Goal: Task Accomplishment & Management: Manage account settings

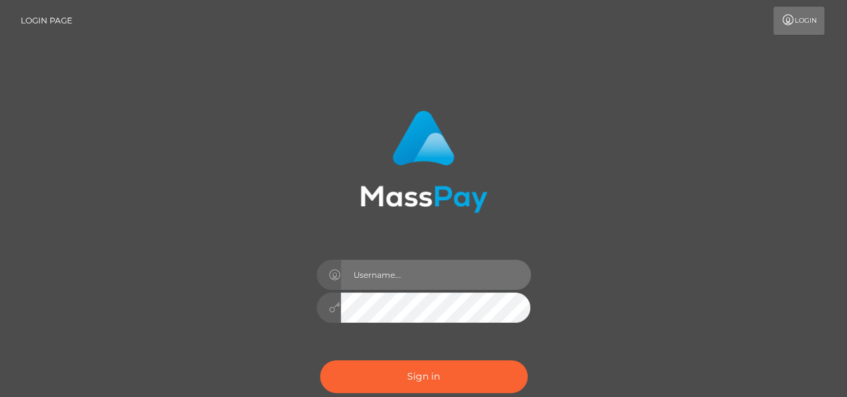
drag, startPoint x: 0, startPoint y: 0, endPoint x: 398, endPoint y: 274, distance: 482.8
click at [398, 274] on input "text" at bounding box center [436, 275] width 190 height 30
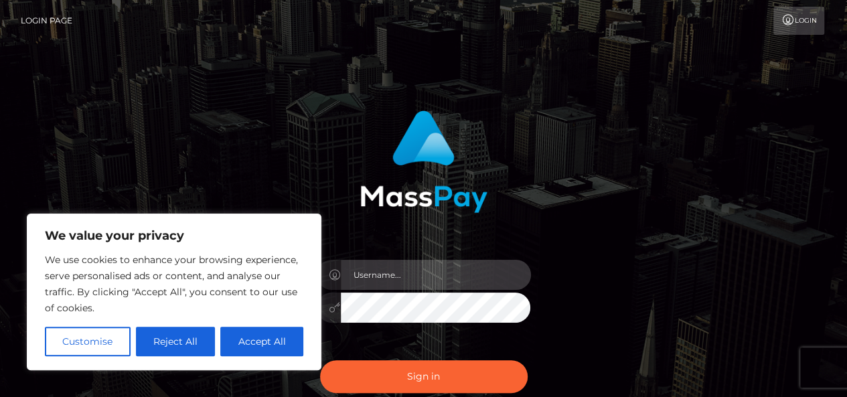
type input "[EMAIL_ADDRESS][DOMAIN_NAME]"
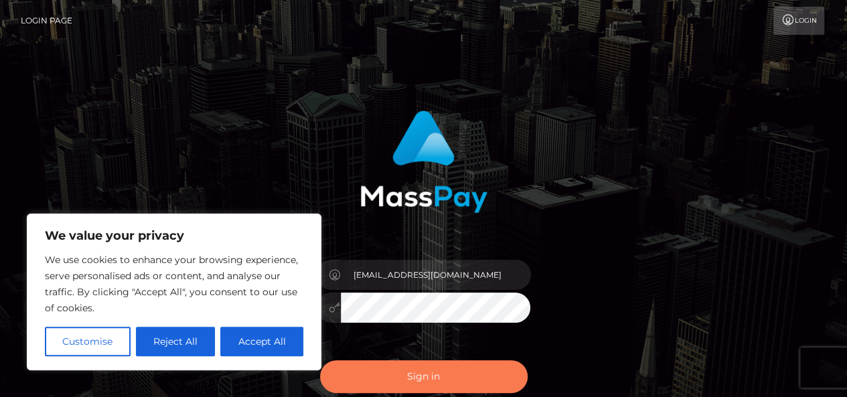
click at [418, 372] on button "Sign in" at bounding box center [424, 376] width 208 height 33
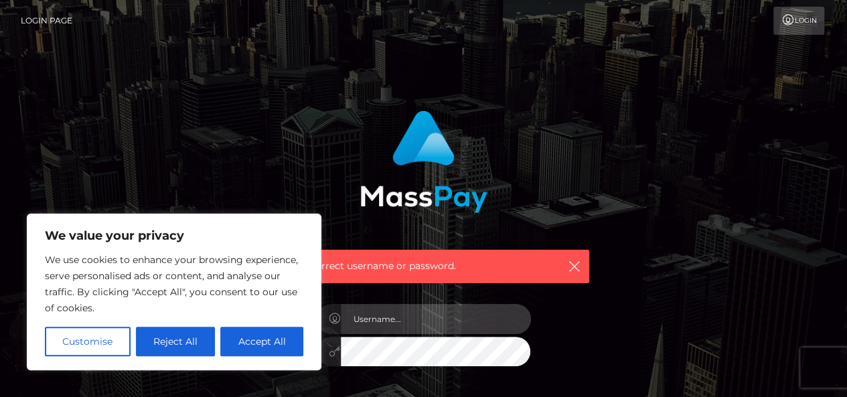
click at [375, 315] on input "text" at bounding box center [436, 319] width 190 height 30
type input "[EMAIL_ADDRESS][DOMAIN_NAME]"
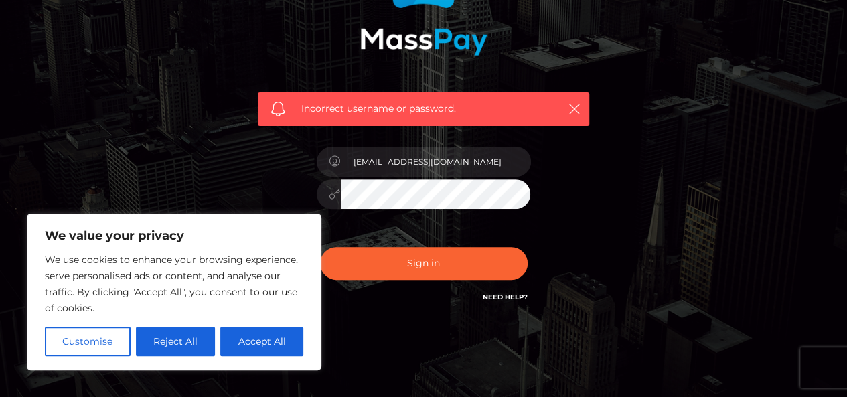
scroll to position [179, 0]
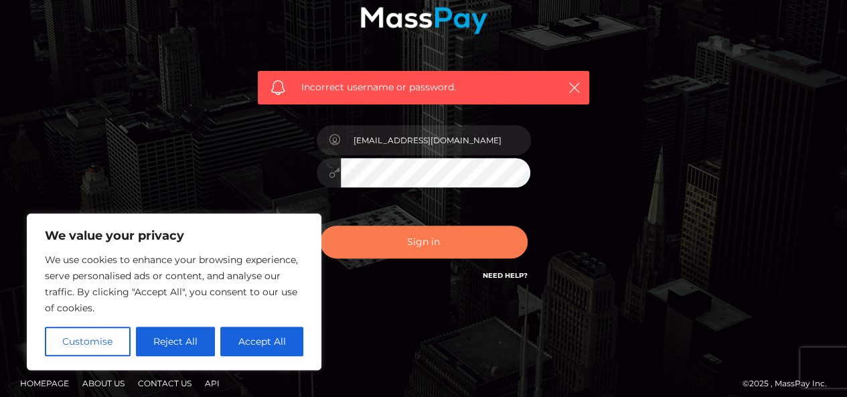
click at [451, 248] on button "Sign in" at bounding box center [424, 242] width 208 height 33
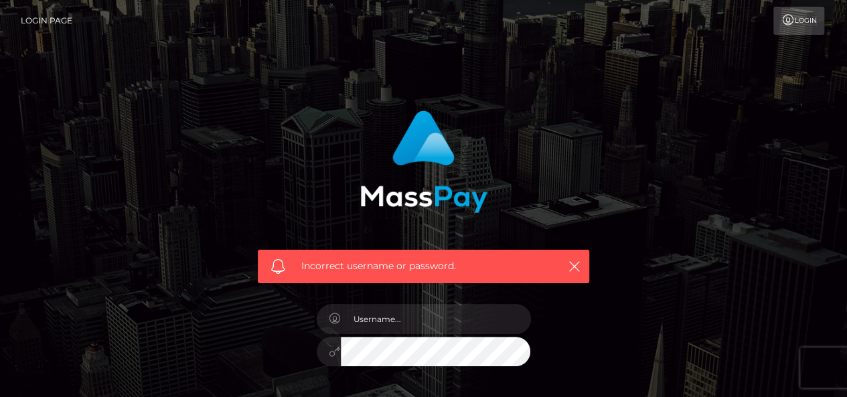
scroll to position [72, 0]
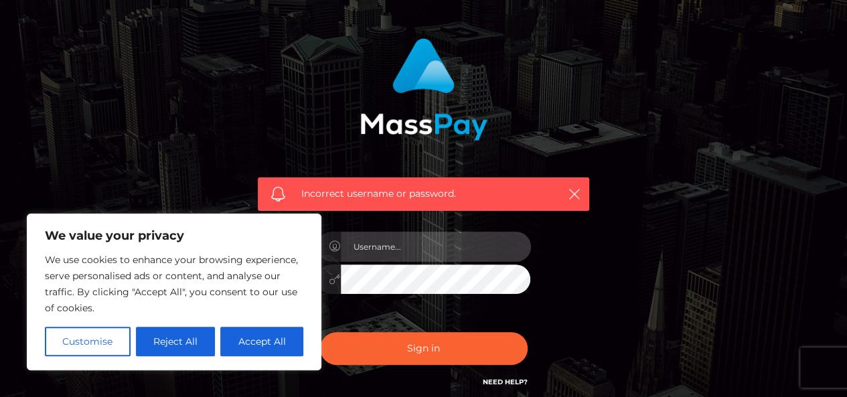
click at [410, 257] on input "text" at bounding box center [436, 247] width 190 height 30
type input "natasharich98"
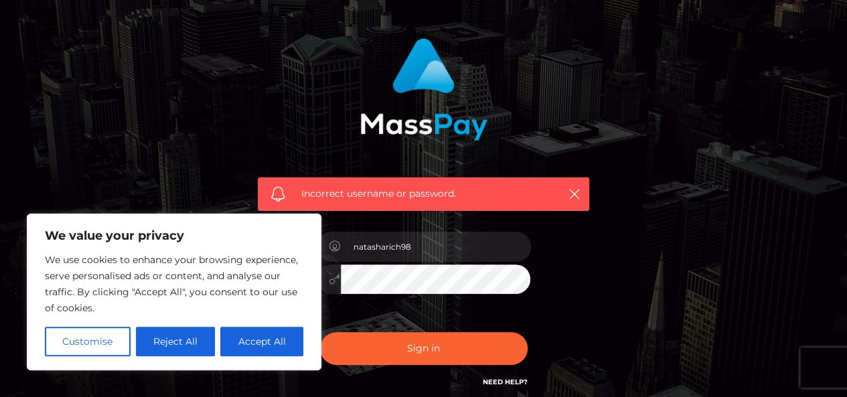
click at [320, 332] on button "Sign in" at bounding box center [424, 348] width 208 height 33
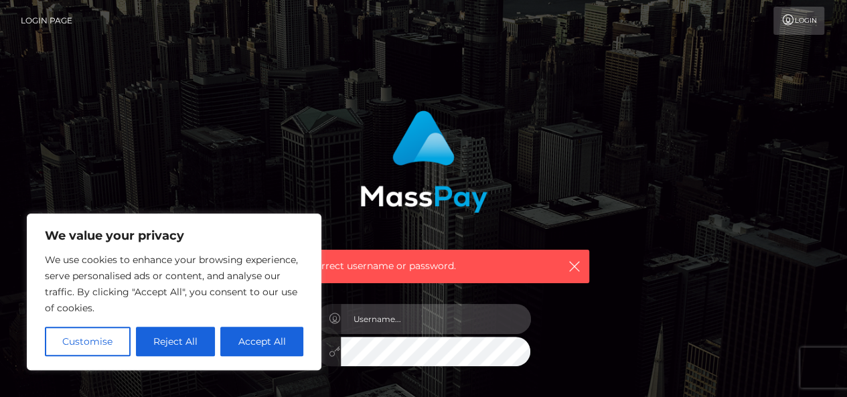
click at [400, 317] on input "text" at bounding box center [436, 319] width 190 height 30
type input "[EMAIL_ADDRESS][DOMAIN_NAME]"
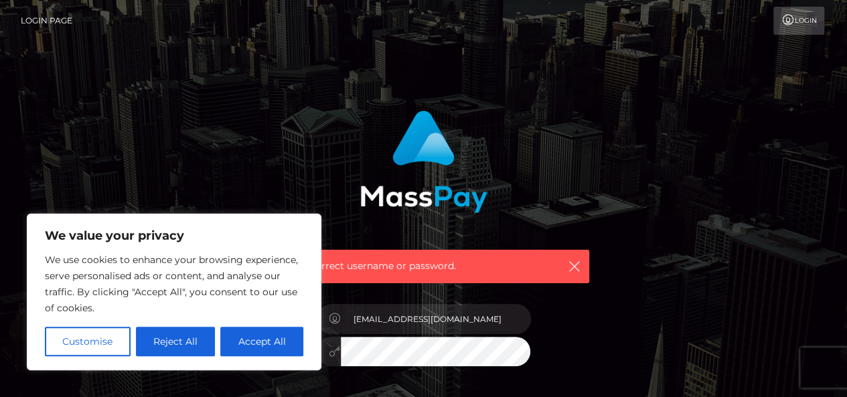
click at [178, 335] on button "Reject All" at bounding box center [176, 341] width 80 height 29
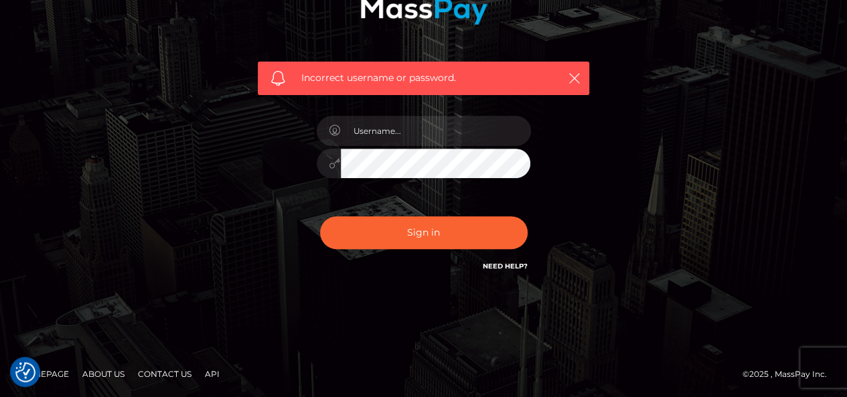
scroll to position [144, 0]
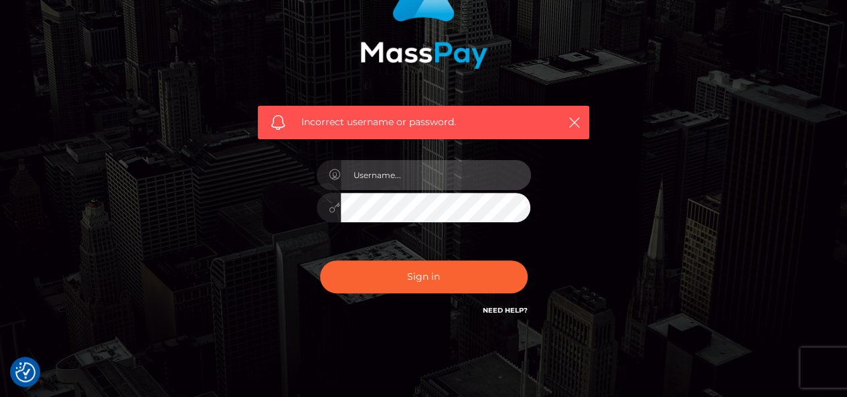
click at [376, 168] on input "text" at bounding box center [436, 175] width 190 height 30
type input "[EMAIL_ADDRESS][DOMAIN_NAME]"
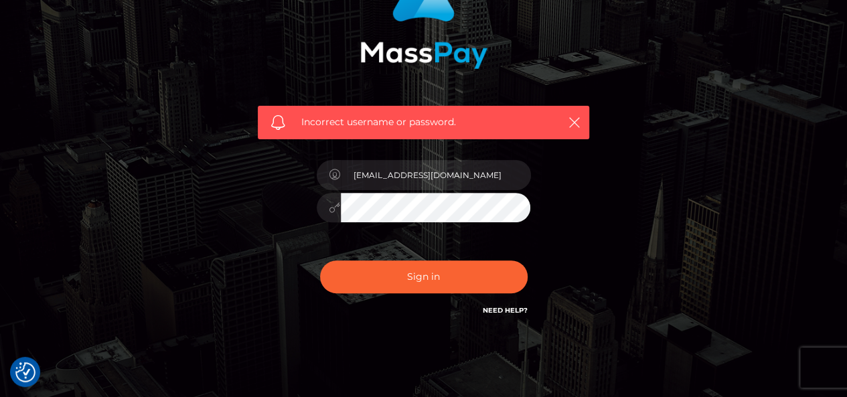
click at [499, 309] on link "Need Help?" at bounding box center [505, 310] width 45 height 9
click at [597, 150] on div "Incorrect username or password. natasharich98@yahoo.com" at bounding box center [423, 142] width 351 height 372
click at [333, 210] on icon at bounding box center [334, 207] width 11 height 11
click at [267, 211] on div "Incorrect username or password. natasharich98@yahoo.com" at bounding box center [423, 142] width 351 height 372
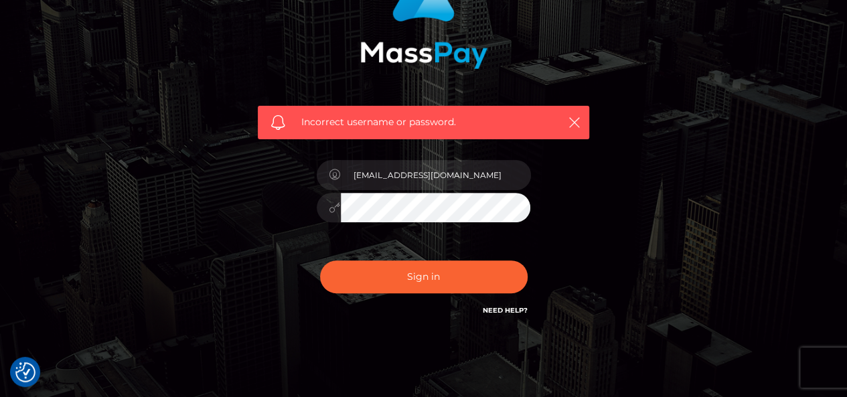
click at [320, 260] on button "Sign in" at bounding box center [424, 276] width 208 height 33
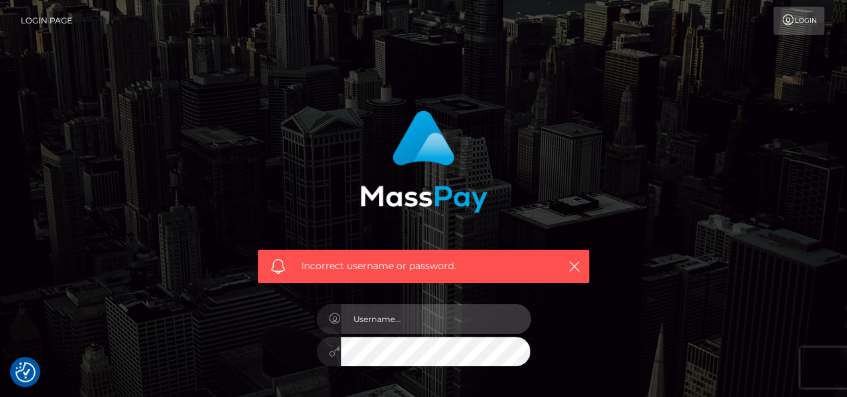
click at [440, 312] on input "text" at bounding box center [436, 319] width 190 height 30
type input "natasharich98"
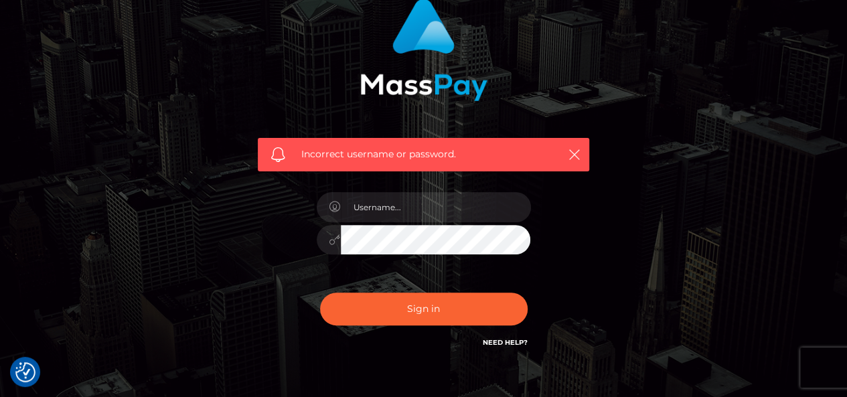
scroll to position [112, 0]
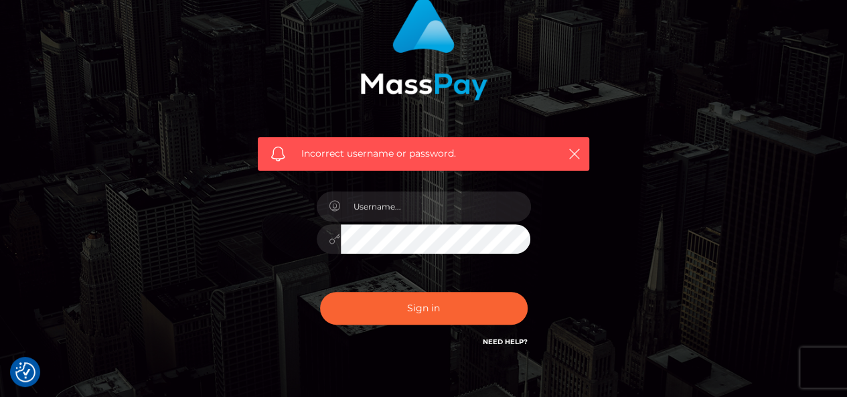
click at [506, 341] on link "Need Help?" at bounding box center [505, 341] width 45 height 9
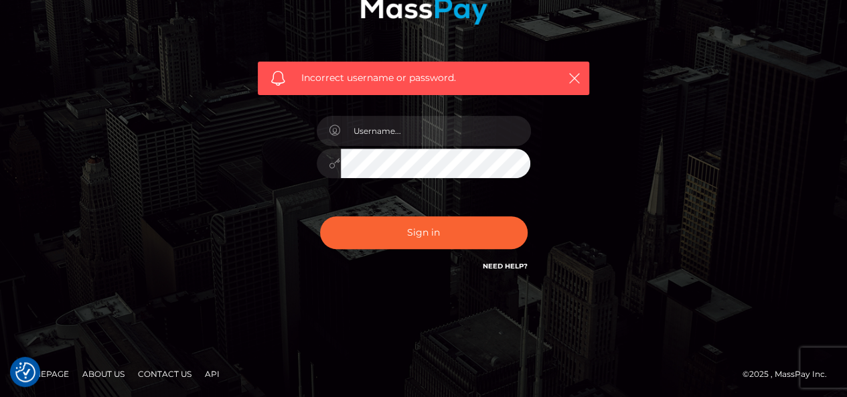
click at [402, 76] on span "Incorrect username or password." at bounding box center [423, 78] width 244 height 14
click at [507, 263] on link "Need Help?" at bounding box center [505, 266] width 45 height 9
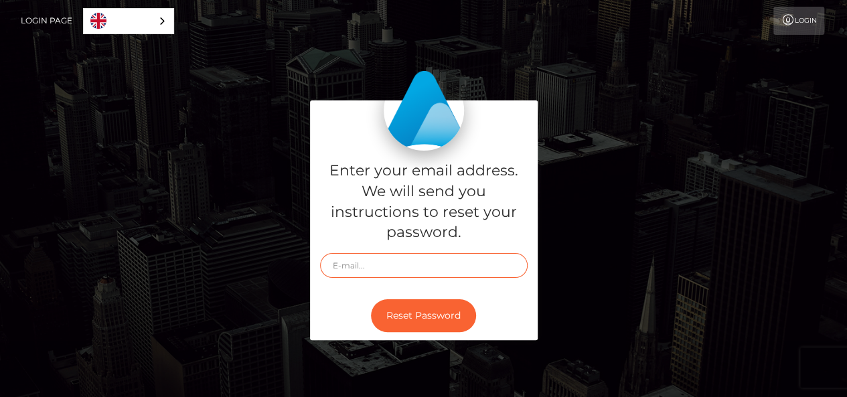
click at [405, 270] on input "text" at bounding box center [424, 265] width 208 height 25
type input "[EMAIL_ADDRESS][DOMAIN_NAME]"
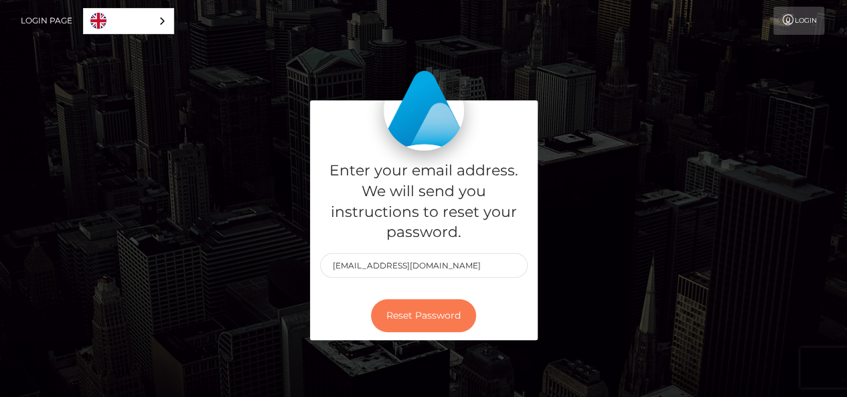
click at [435, 321] on button "Reset Password" at bounding box center [423, 315] width 105 height 33
